Goal: Information Seeking & Learning: Check status

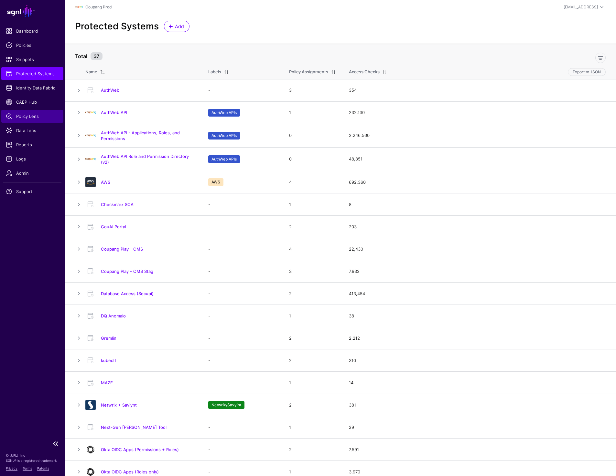
scroll to position [279, 0]
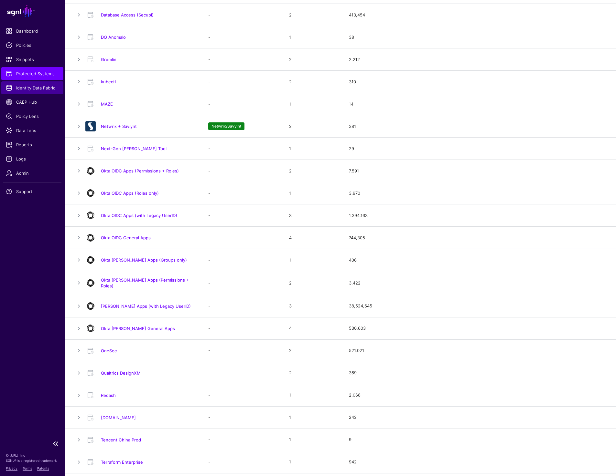
click at [39, 88] on span "Identity Data Fabric" at bounding box center [32, 88] width 53 height 6
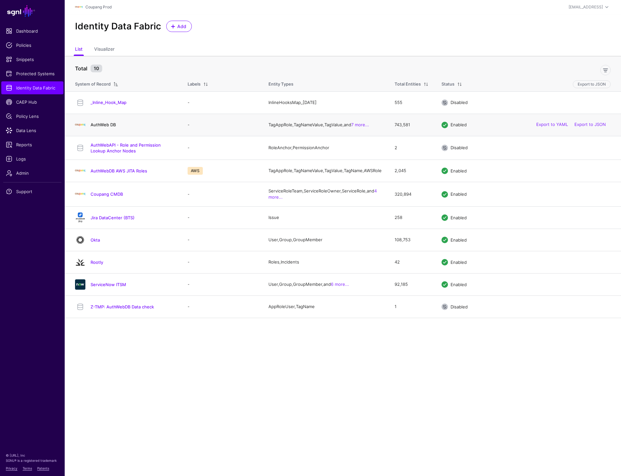
click at [93, 125] on link "AuthWeb DB" at bounding box center [103, 124] width 25 height 5
click at [464, 37] on div "Identity Data Fabric Add" at bounding box center [343, 28] width 556 height 29
click at [100, 124] on link "AuthWeb DB" at bounding box center [103, 124] width 25 height 5
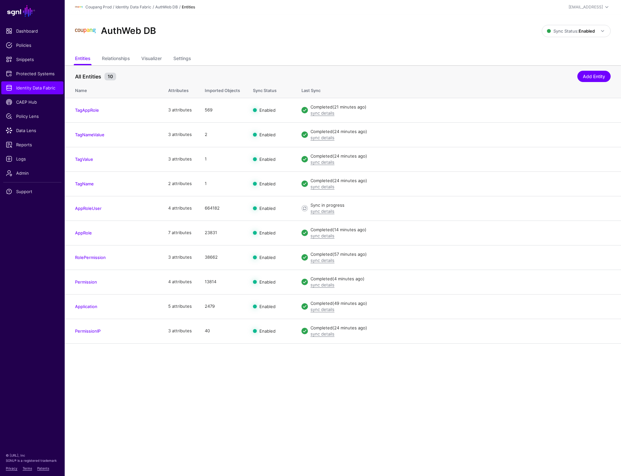
click at [312, 412] on main "SGNL Dashboard Policies Snippets Protected Systems Identity Data Fabric CAEP Hu…" at bounding box center [310, 238] width 621 height 476
click at [479, 50] on div "AuthWeb DB Sync Status: Enabled Enabled Syncing active for all configured entit…" at bounding box center [343, 33] width 556 height 39
click at [287, 27] on div "AuthWeb DB" at bounding box center [308, 31] width 472 height 21
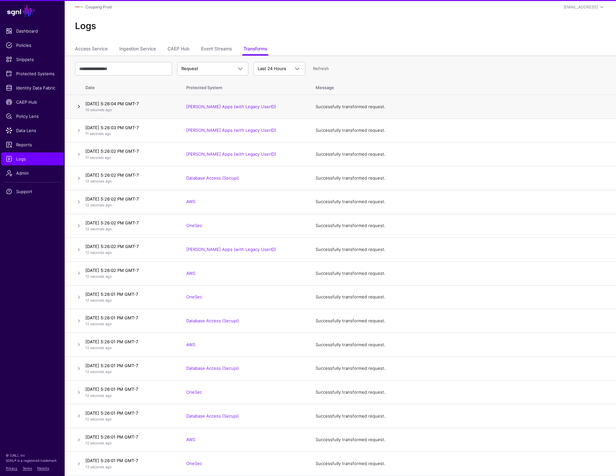
click at [79, 108] on link at bounding box center [79, 107] width 8 height 8
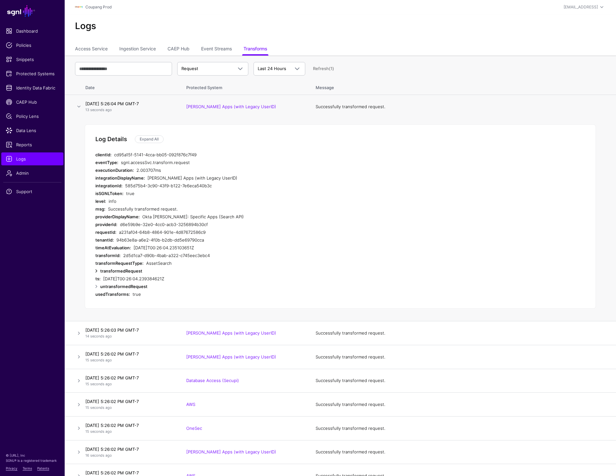
click at [95, 273] on link at bounding box center [96, 271] width 8 height 8
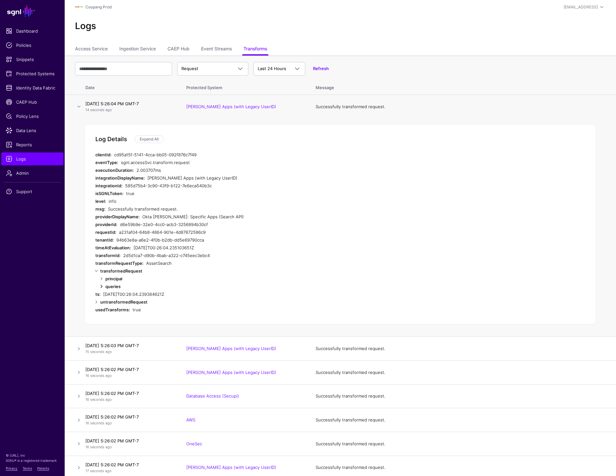
click at [102, 283] on link at bounding box center [102, 287] width 8 height 8
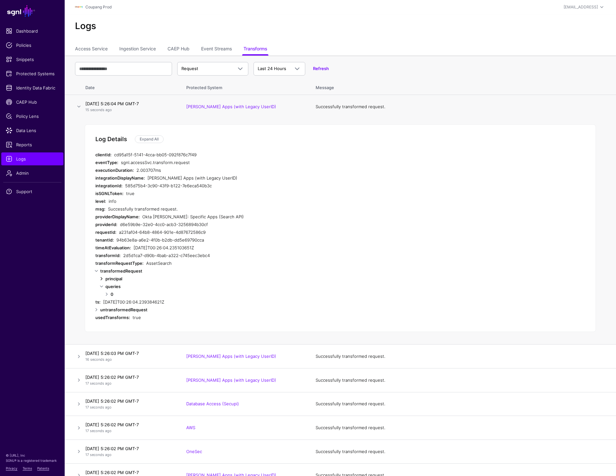
click at [100, 276] on link at bounding box center [102, 279] width 8 height 8
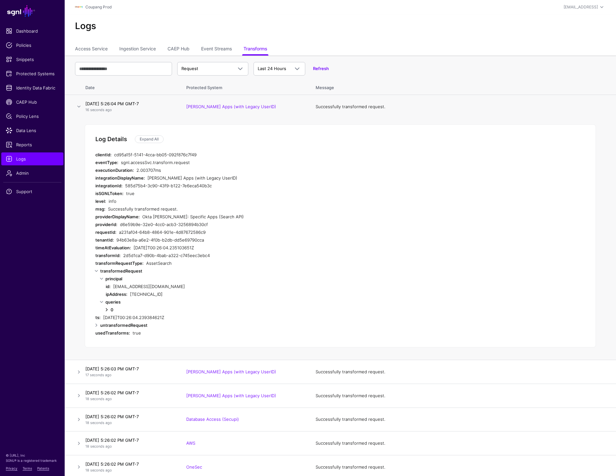
click at [105, 309] on link at bounding box center [107, 310] width 8 height 8
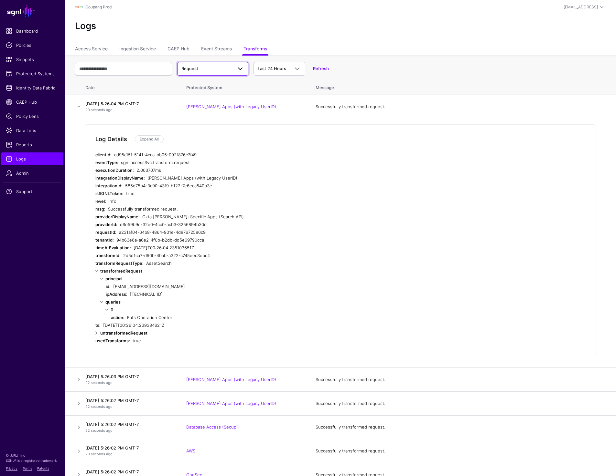
click at [212, 67] on span "Request" at bounding box center [206, 69] width 51 height 6
click at [207, 95] on div "Response" at bounding box center [212, 94] width 61 height 6
click at [146, 111] on p "23 seconds ago" at bounding box center [129, 109] width 88 height 5
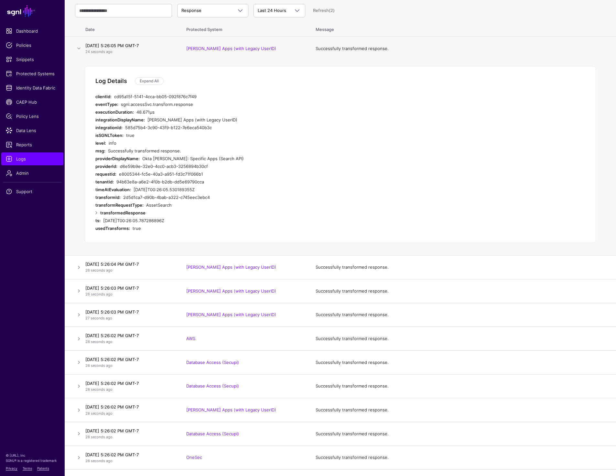
scroll to position [64, 0]
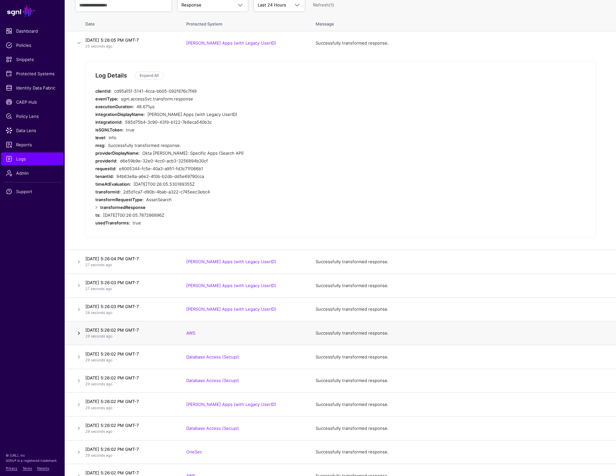
click at [78, 334] on link at bounding box center [79, 334] width 8 height 8
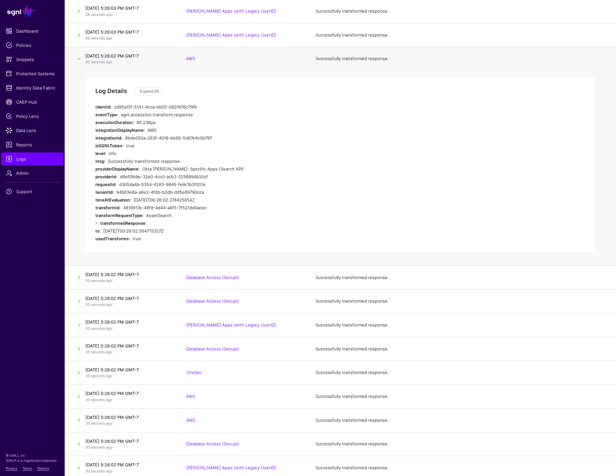
scroll to position [152, 0]
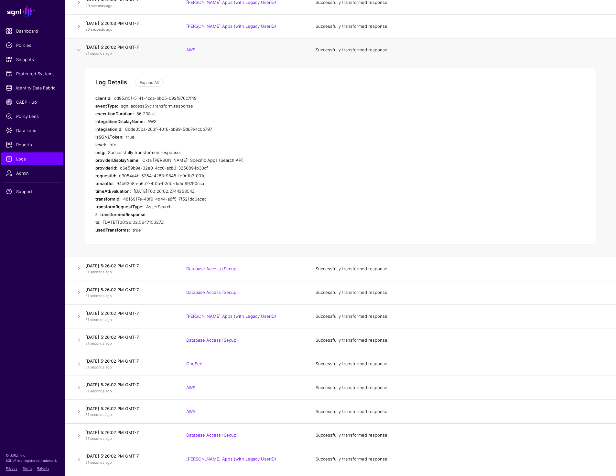
click at [96, 213] on link at bounding box center [96, 215] width 8 height 8
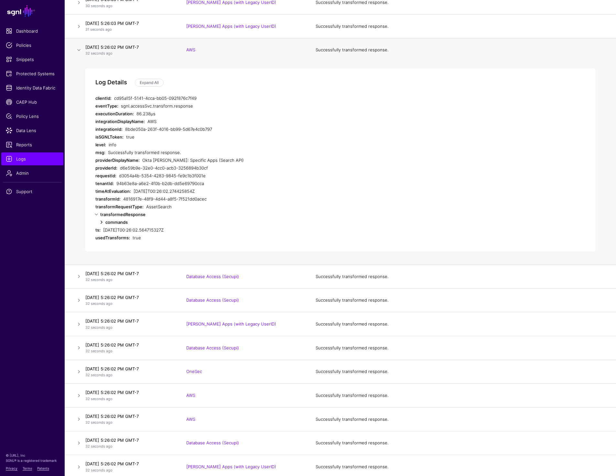
click at [103, 221] on link at bounding box center [102, 223] width 8 height 8
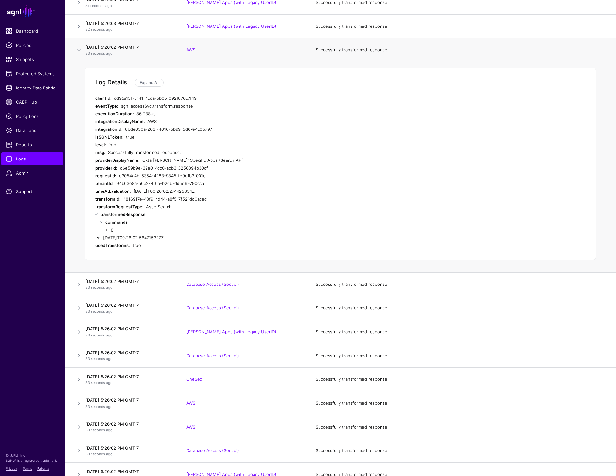
click at [106, 228] on link at bounding box center [107, 230] width 8 height 8
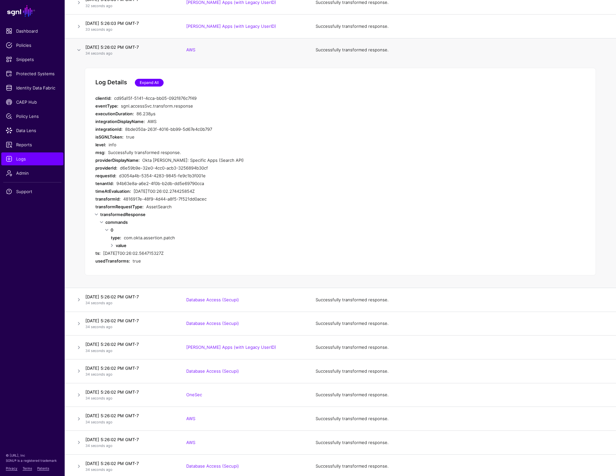
click at [143, 86] on link "Expand All" at bounding box center [149, 83] width 29 height 8
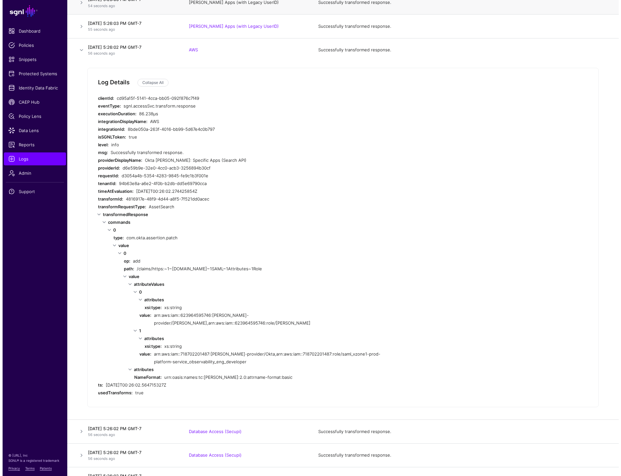
scroll to position [0, 0]
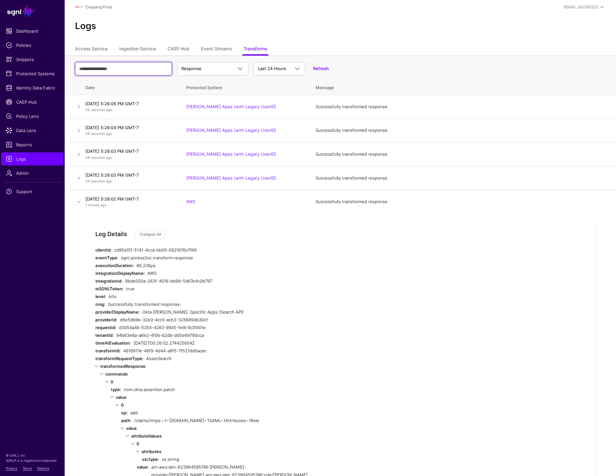
click at [141, 67] on input "text" at bounding box center [123, 69] width 97 height 14
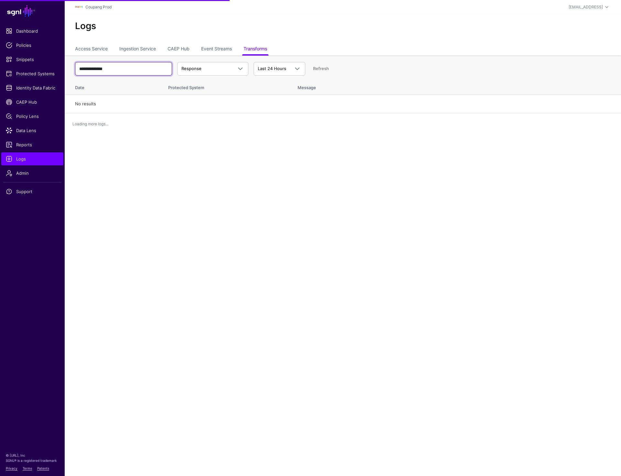
type input "**********"
